Goal: Information Seeking & Learning: Learn about a topic

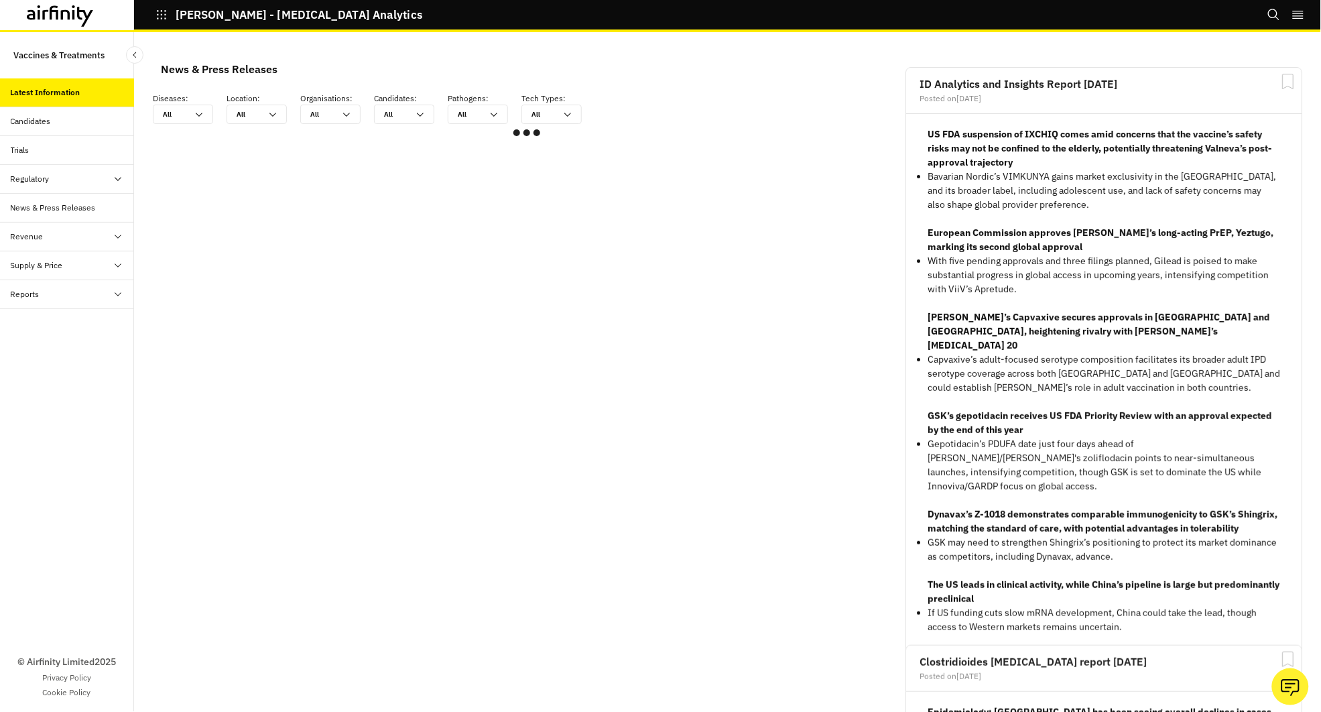
scroll to position [804, 402]
click at [38, 125] on div "Candidates" at bounding box center [31, 121] width 40 height 12
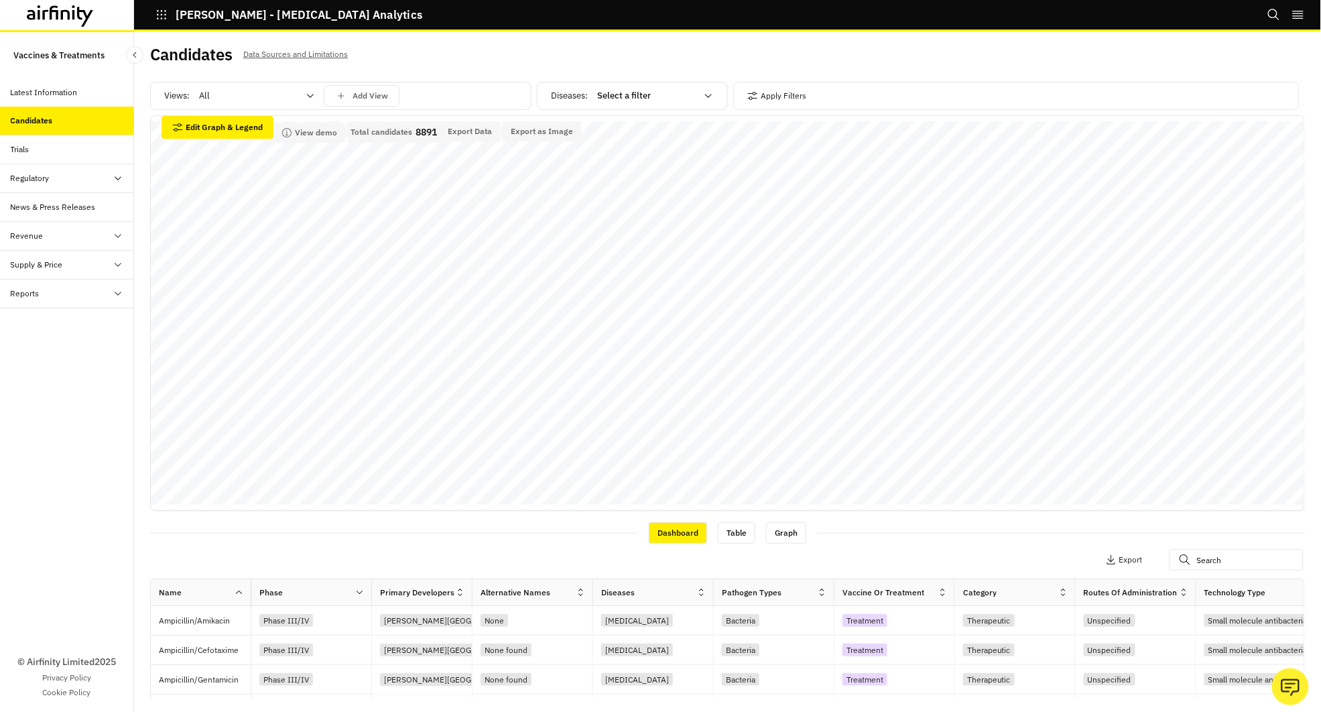
click at [600, 96] on div "Select a filter" at bounding box center [646, 95] width 99 height 13
type input "ebo"
click at [667, 136] on div "[MEDICAL_DATA]" at bounding box center [655, 129] width 129 height 24
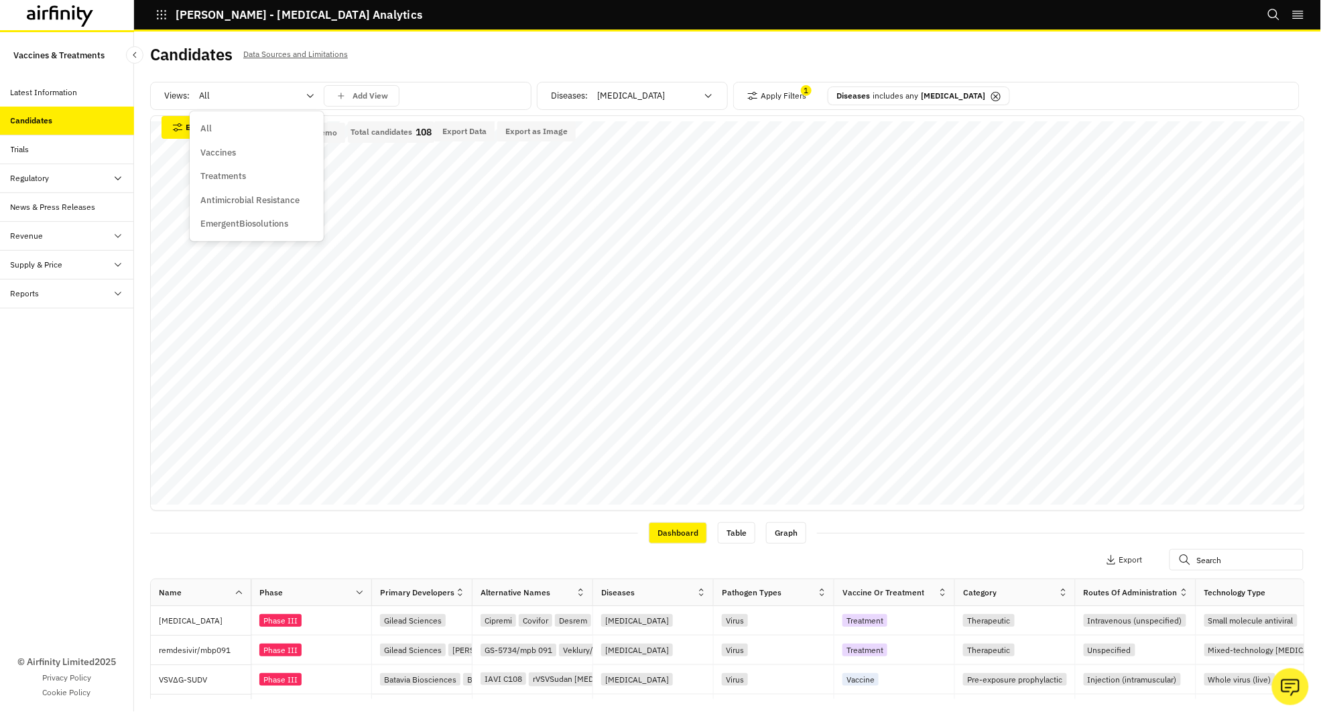
click at [251, 95] on div at bounding box center [248, 96] width 99 height 16
click at [251, 153] on div "Vaccines" at bounding box center [256, 152] width 113 height 13
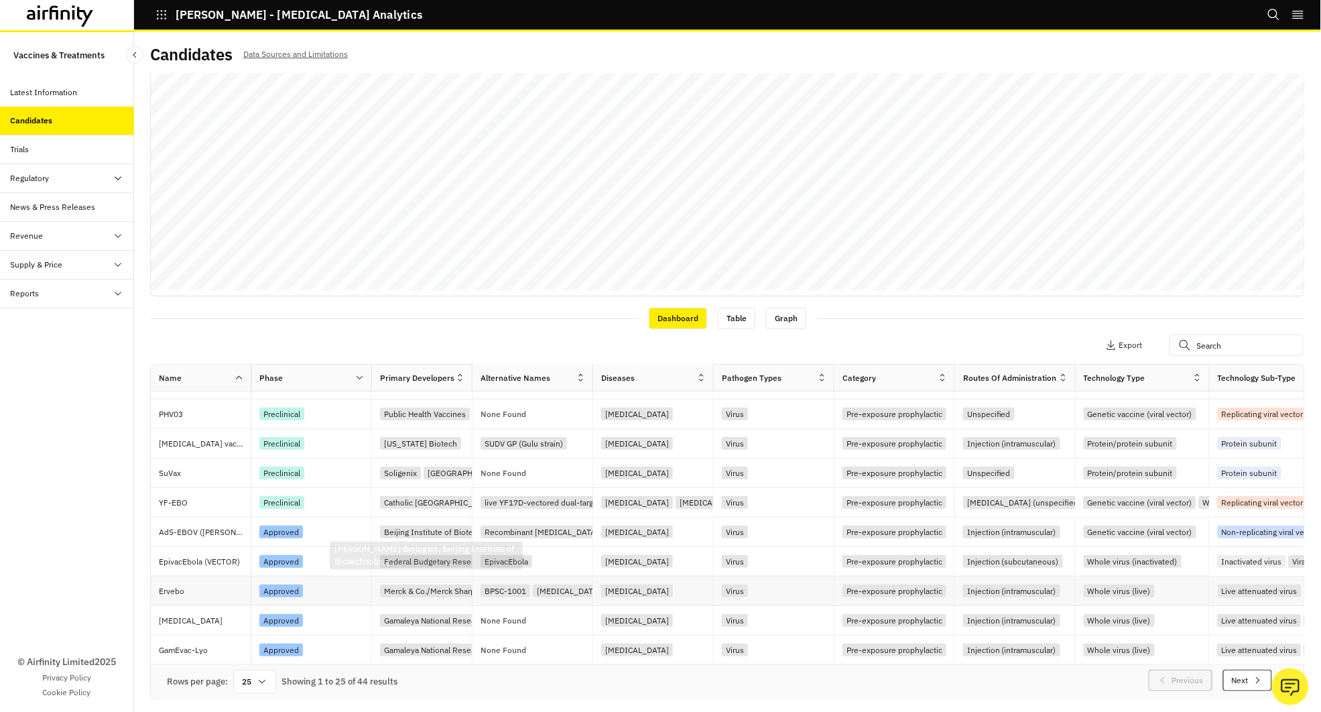
scroll to position [214, 0]
